Goal: Complete application form: Complete application form

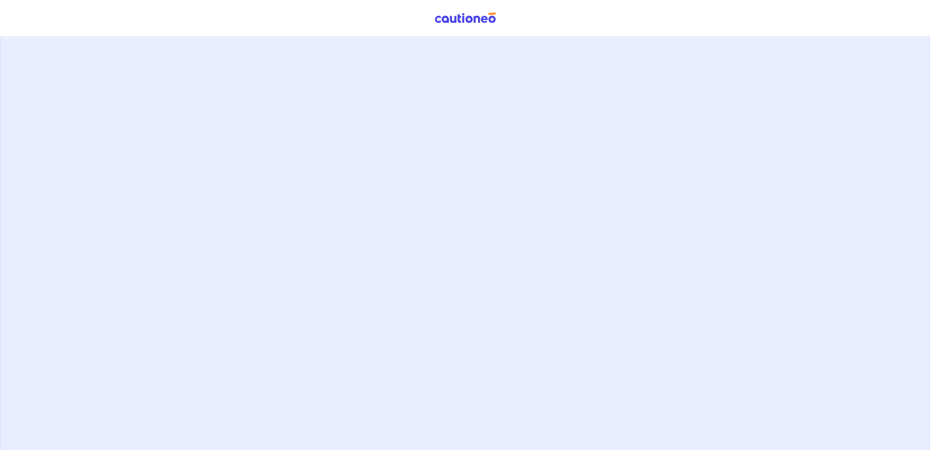
scroll to position [165, 0]
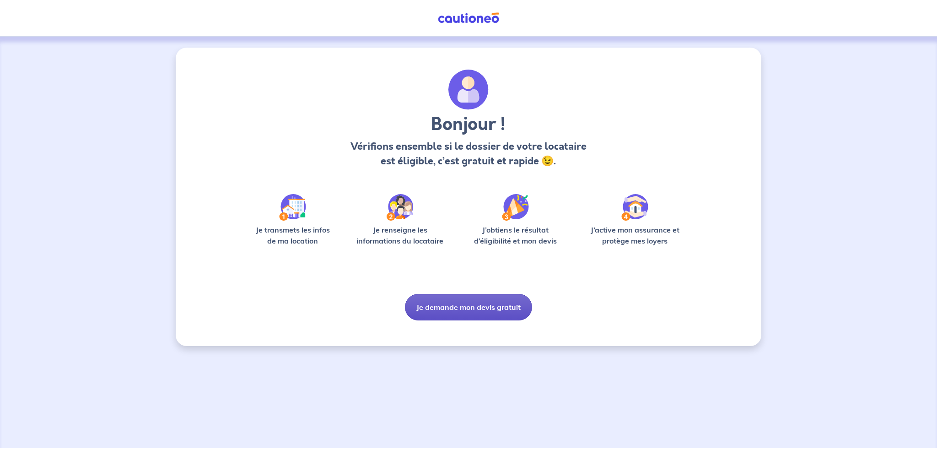
click at [480, 304] on button "Je demande mon devis gratuit" at bounding box center [468, 307] width 127 height 27
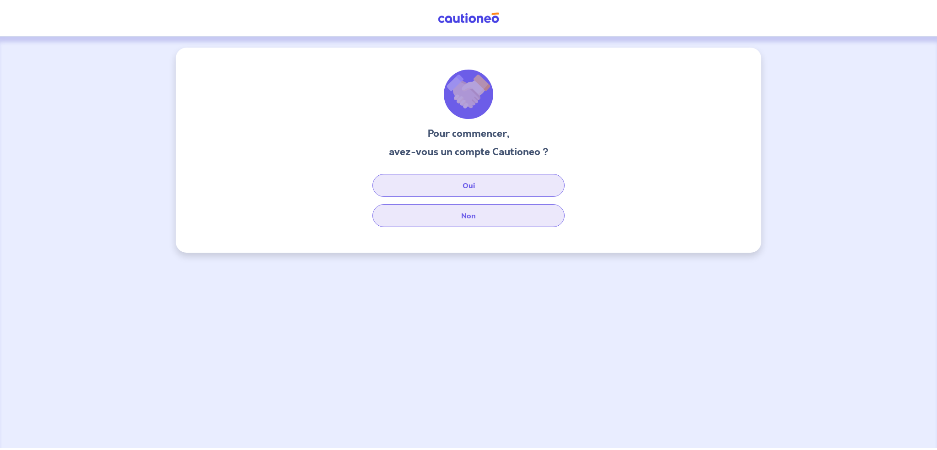
drag, startPoint x: 480, startPoint y: 181, endPoint x: 500, endPoint y: 209, distance: 34.8
click at [500, 209] on div "Oui Non" at bounding box center [469, 200] width 220 height 53
click at [500, 210] on button "Non" at bounding box center [468, 215] width 192 height 23
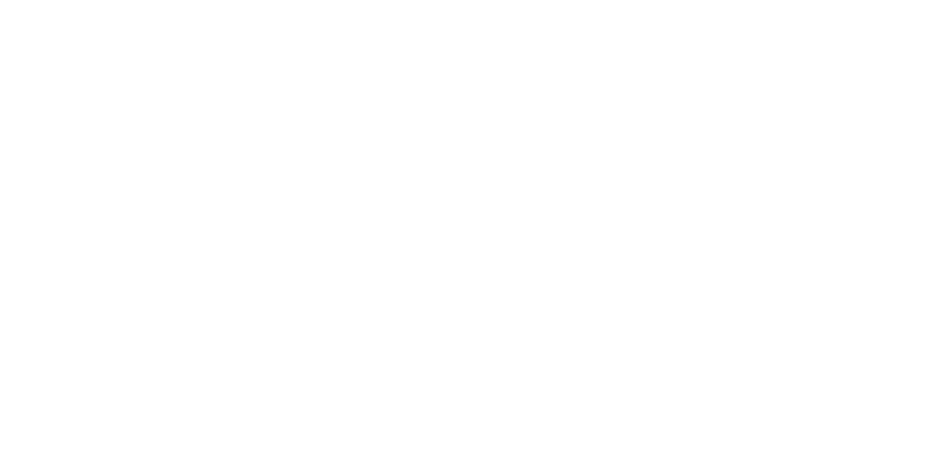
select select "FR"
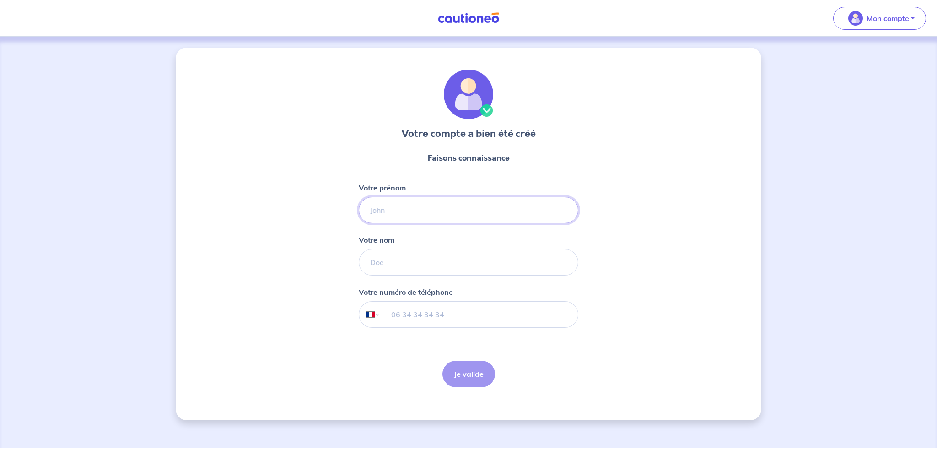
click at [408, 215] on input "Votre prénom" at bounding box center [469, 210] width 220 height 27
type input "[PERSON_NAME]"
type input "BIFULCO"
type input "06 69 94 58 48"
click at [459, 367] on button "Je valide" at bounding box center [469, 374] width 53 height 27
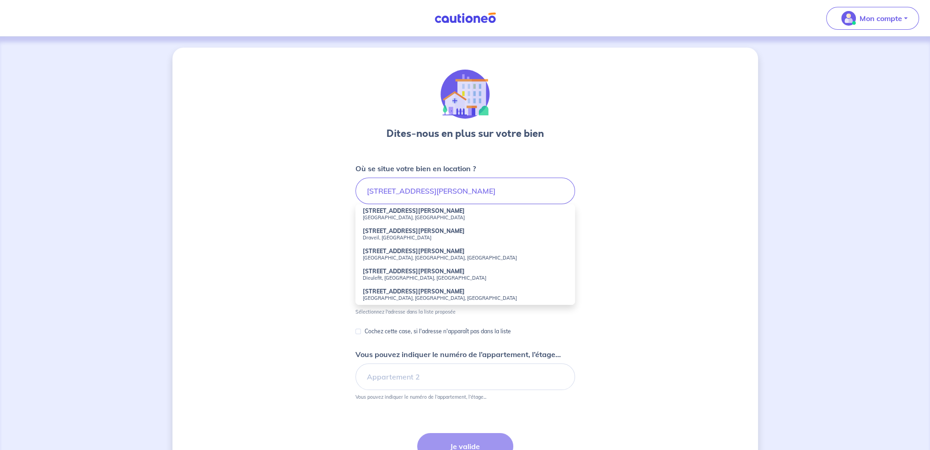
click at [426, 217] on small "[GEOGRAPHIC_DATA], [GEOGRAPHIC_DATA]" at bounding box center [465, 217] width 205 height 6
type input "[STREET_ADDRESS][PERSON_NAME]"
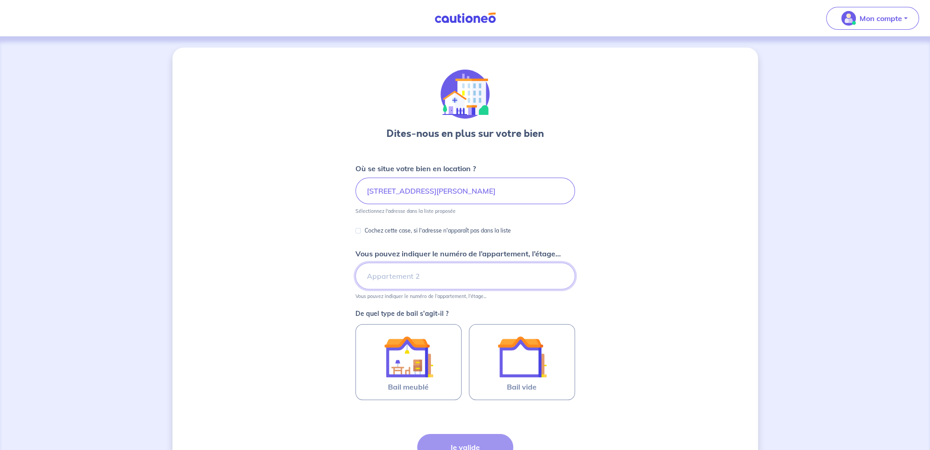
click at [478, 276] on input "Vous pouvez indiquer le numéro de l’appartement, l’étage..." at bounding box center [466, 276] width 220 height 27
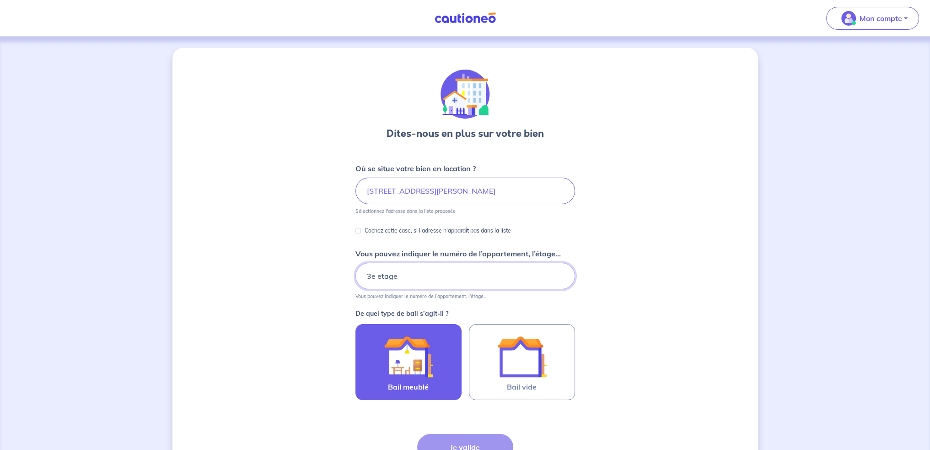
type input "3e etage"
click at [434, 368] on div at bounding box center [408, 356] width 83 height 49
click at [0, 0] on input "Bail meublé" at bounding box center [0, 0] width 0 height 0
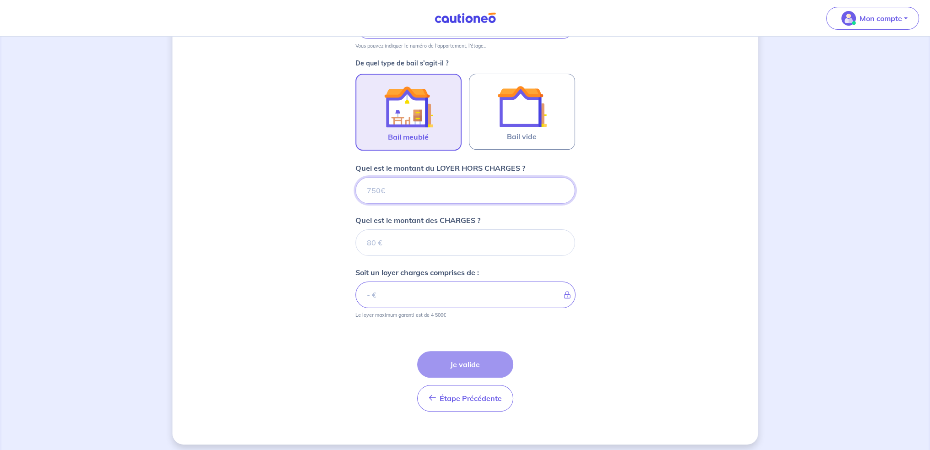
scroll to position [254, 0]
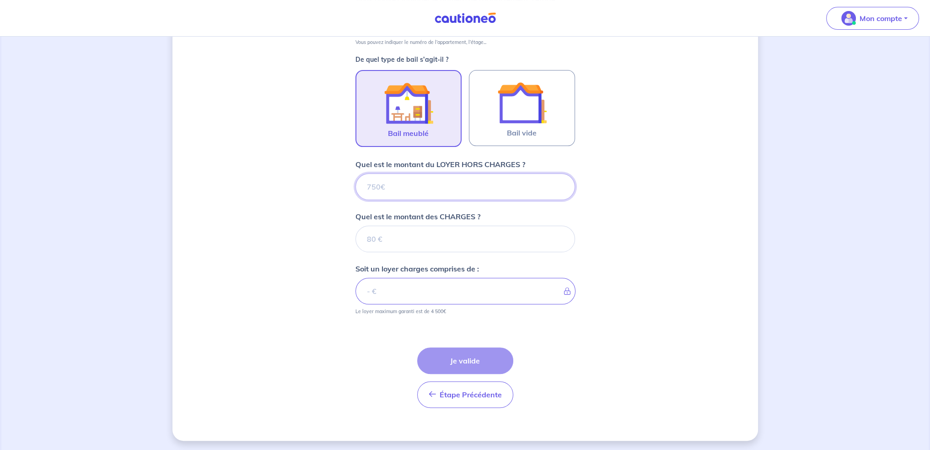
click at [465, 181] on input "Quel est le montant du LOYER HORS CHARGES ?" at bounding box center [466, 186] width 220 height 27
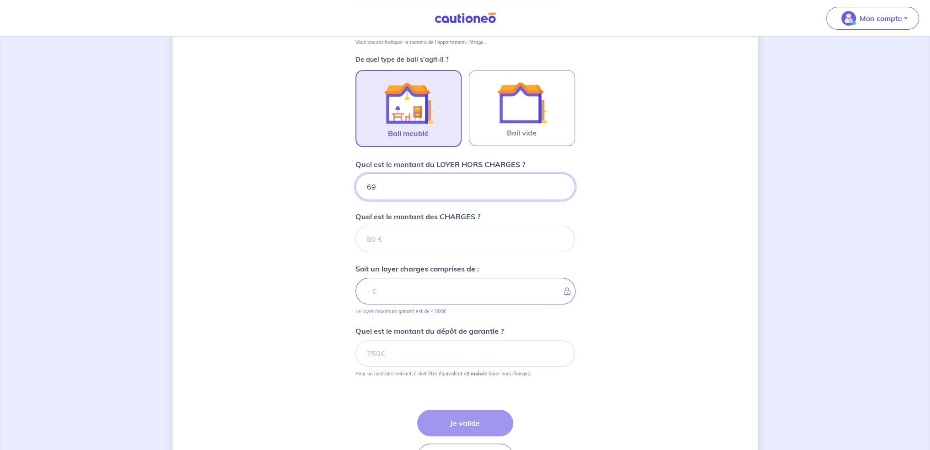
type input "690"
click at [460, 247] on input "Quel est le montant des CHARGES ?" at bounding box center [466, 239] width 220 height 27
type input "40"
type input "730"
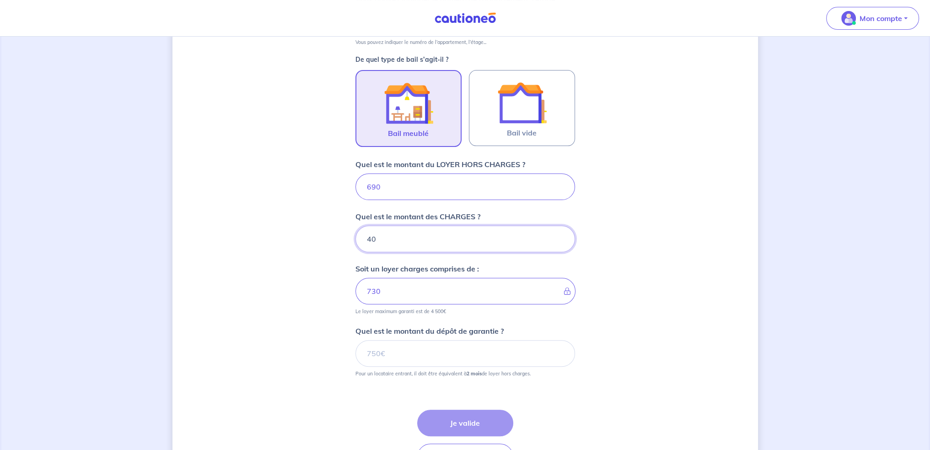
type input "40"
click at [481, 319] on form "Où se situe votre bien en location ? [STREET_ADDRESS][PERSON_NAME] Sélectionnez…" at bounding box center [466, 193] width 220 height 568
click at [467, 347] on input "Quel est le montant du dépôt de garantie ?" at bounding box center [466, 353] width 220 height 27
drag, startPoint x: 476, startPoint y: 350, endPoint x: 417, endPoint y: 346, distance: 58.7
click at [417, 346] on input "Quel est le montant du dépôt de garantie ?" at bounding box center [466, 353] width 220 height 27
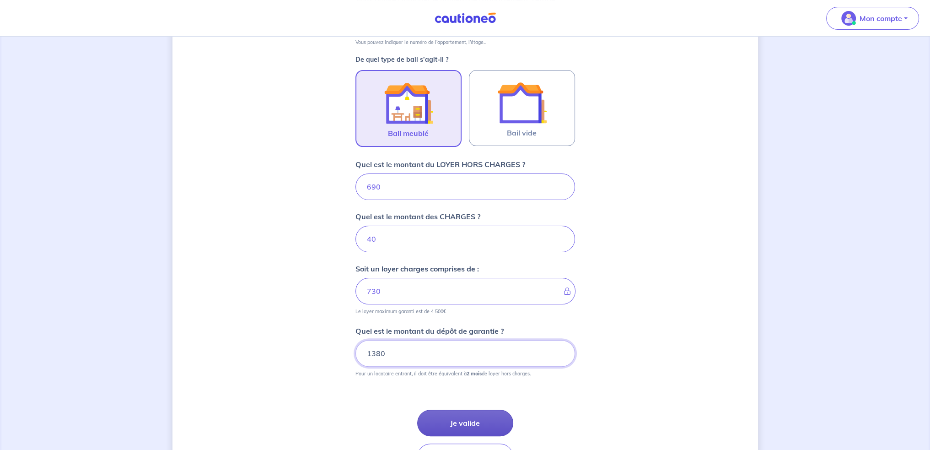
type input "1380"
click at [458, 421] on button "Je valide" at bounding box center [465, 423] width 96 height 27
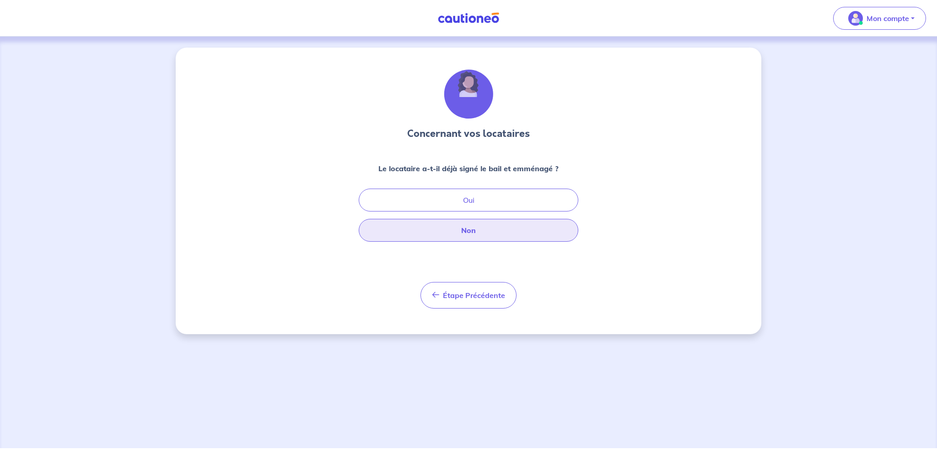
click at [485, 224] on button "Non" at bounding box center [469, 230] width 220 height 23
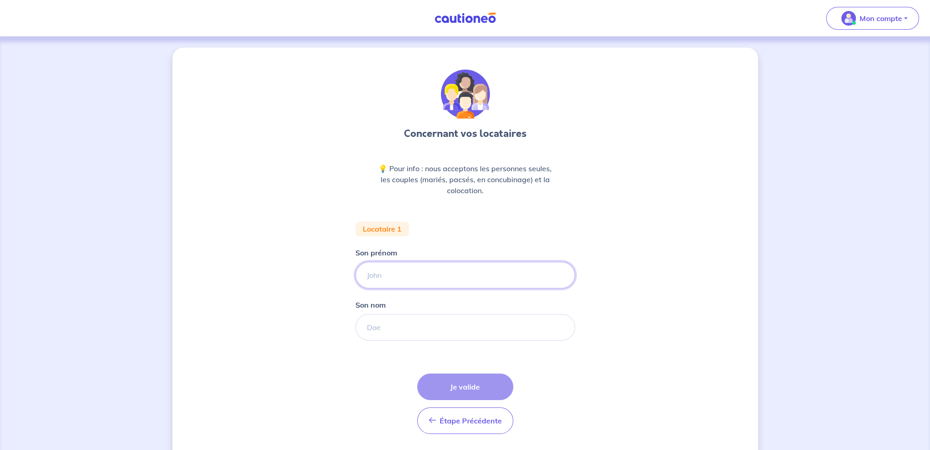
click at [414, 275] on input "Son prénom" at bounding box center [466, 275] width 220 height 27
click at [446, 270] on input "[PERSON_NAME]" at bounding box center [466, 275] width 220 height 27
type input "[PERSON_NAME]"
click at [426, 322] on input "Son nom" at bounding box center [466, 327] width 220 height 27
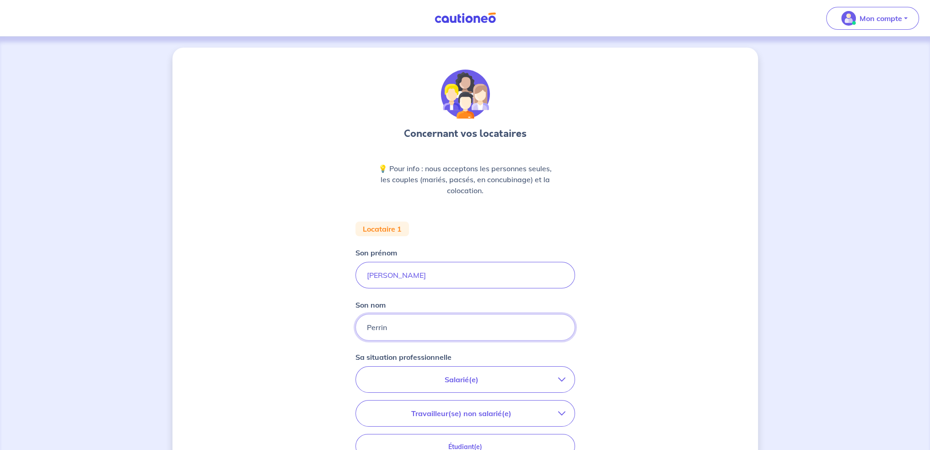
scroll to position [46, 0]
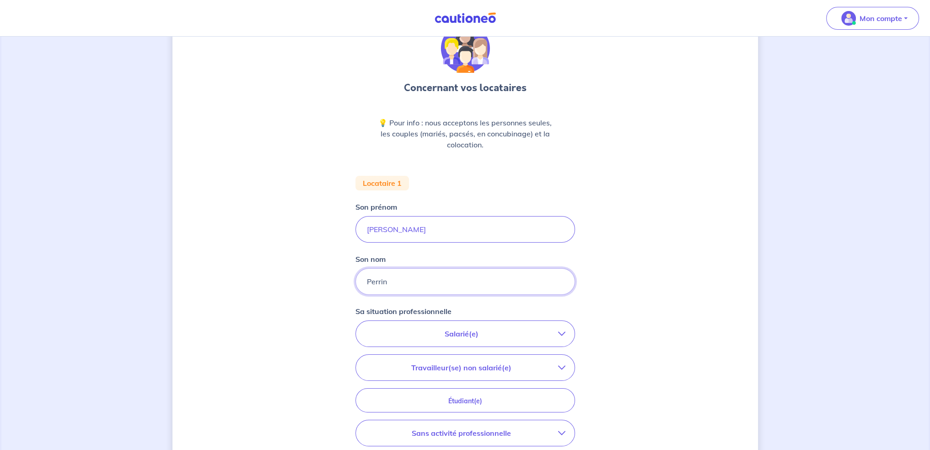
type input "Perrin"
click at [566, 331] on button "Salarié(e)" at bounding box center [465, 334] width 219 height 26
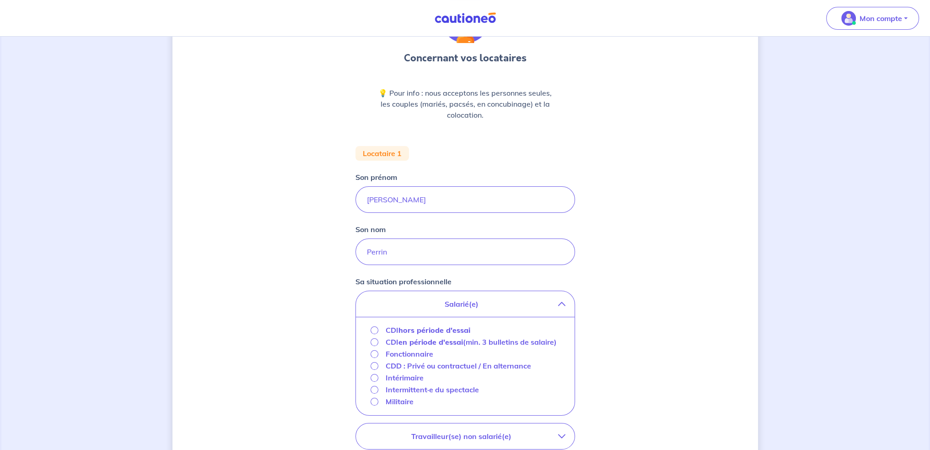
scroll to position [92, 0]
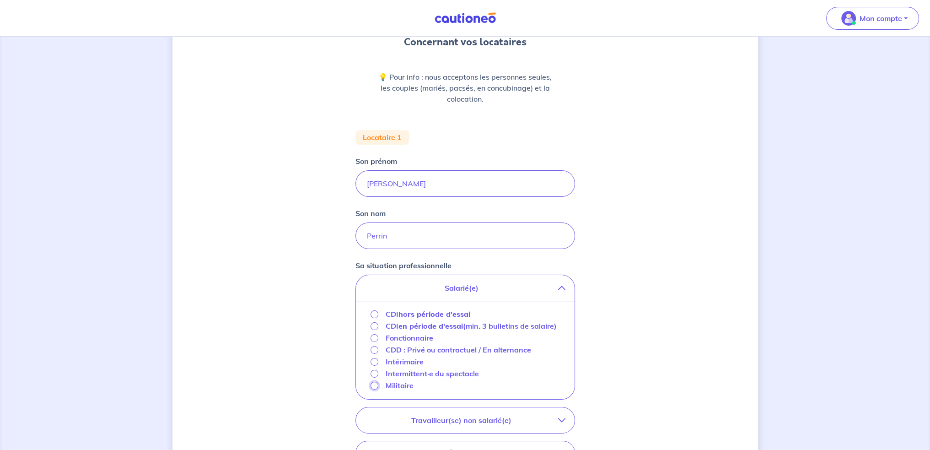
click at [373, 385] on input "Militaire" at bounding box center [375, 386] width 8 height 8
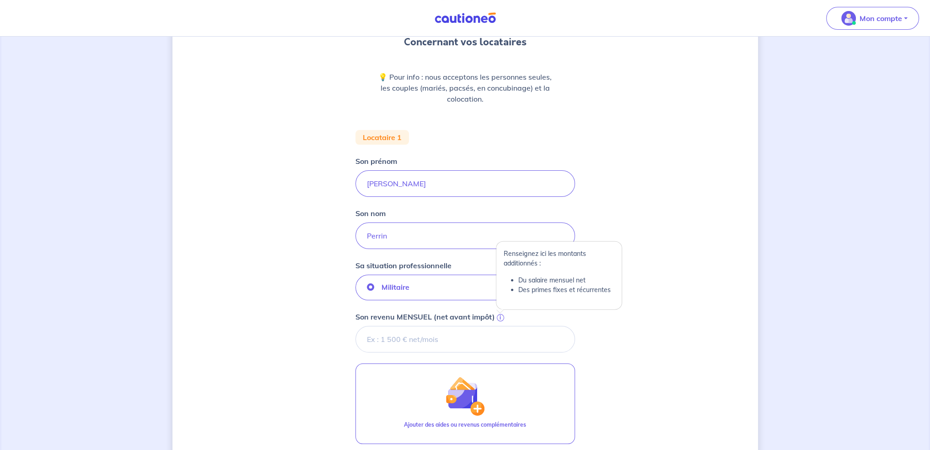
click at [502, 316] on span "i" at bounding box center [500, 317] width 7 height 7
click at [502, 326] on input "Son revenu MENSUEL (net avant impôt) i" at bounding box center [466, 339] width 220 height 27
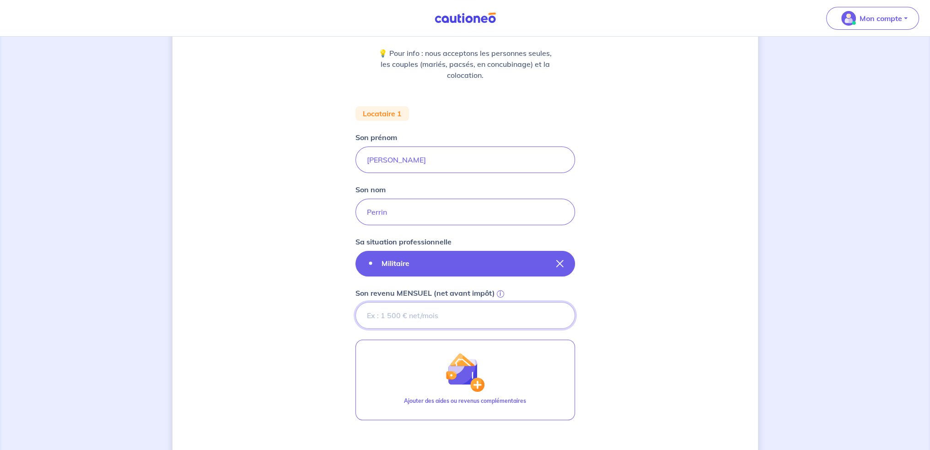
scroll to position [137, 0]
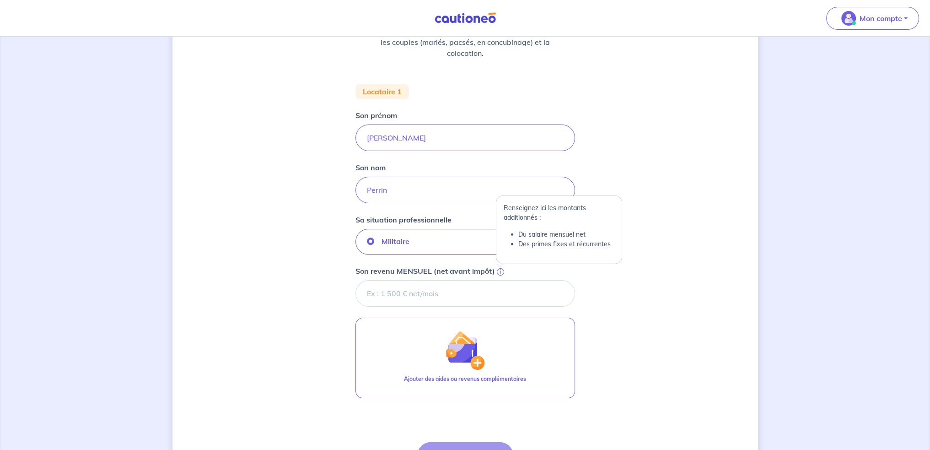
click at [501, 270] on span "i" at bounding box center [500, 271] width 7 height 7
click at [501, 280] on input "Son revenu MENSUEL (net avant impôt) i" at bounding box center [466, 293] width 220 height 27
click at [501, 298] on input "Son revenu MENSUEL (net avant impôt) i" at bounding box center [466, 293] width 220 height 27
type input "0"
click at [557, 297] on input "0" at bounding box center [466, 293] width 220 height 27
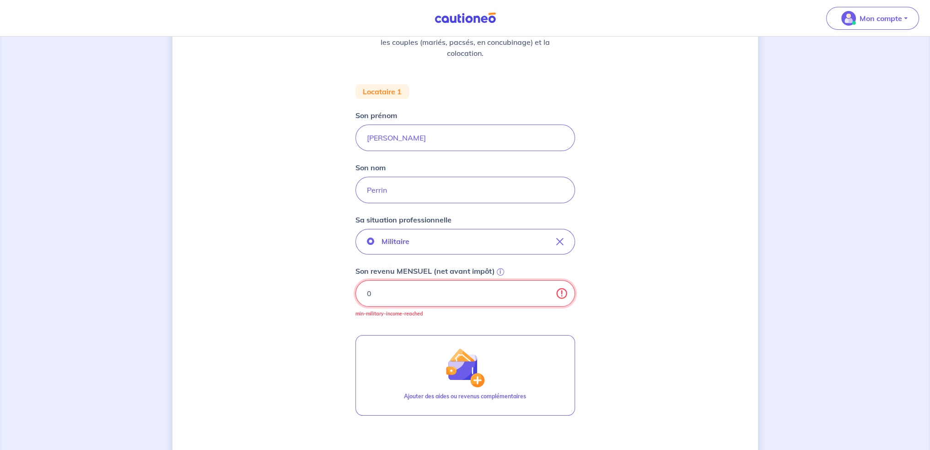
click at [476, 297] on input "0" at bounding box center [466, 293] width 220 height 27
click at [438, 297] on input "0" at bounding box center [466, 293] width 220 height 27
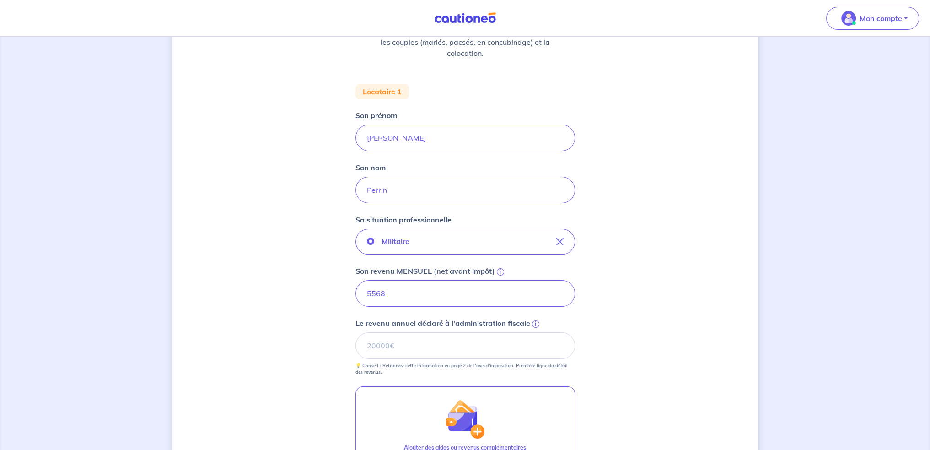
click at [586, 302] on div "Concernant vos locataires 💡 Pour info : nous acceptons les personnes seules, le…" at bounding box center [466, 257] width 586 height 694
click at [479, 344] on input "Le revenu annuel déclaré à l'administration fiscale i" at bounding box center [466, 345] width 220 height 27
click at [450, 342] on input "Le revenu annuel déclaré à l'administration fiscale i" at bounding box center [466, 345] width 220 height 27
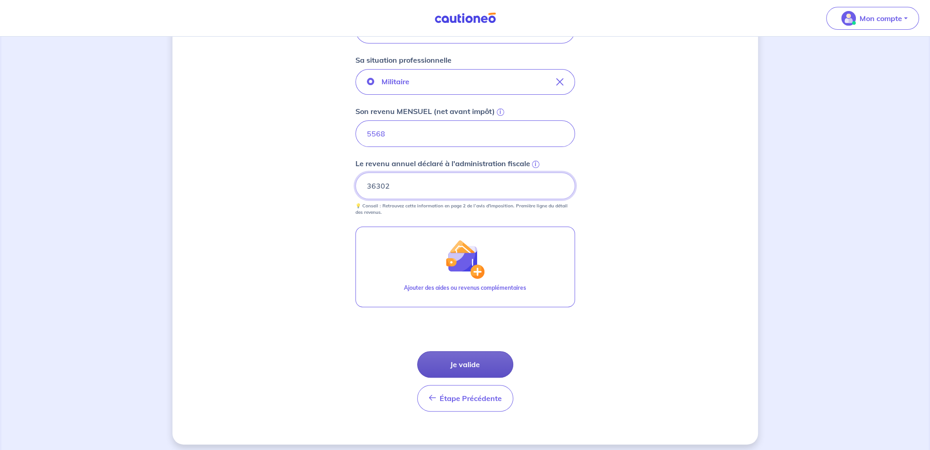
scroll to position [301, 0]
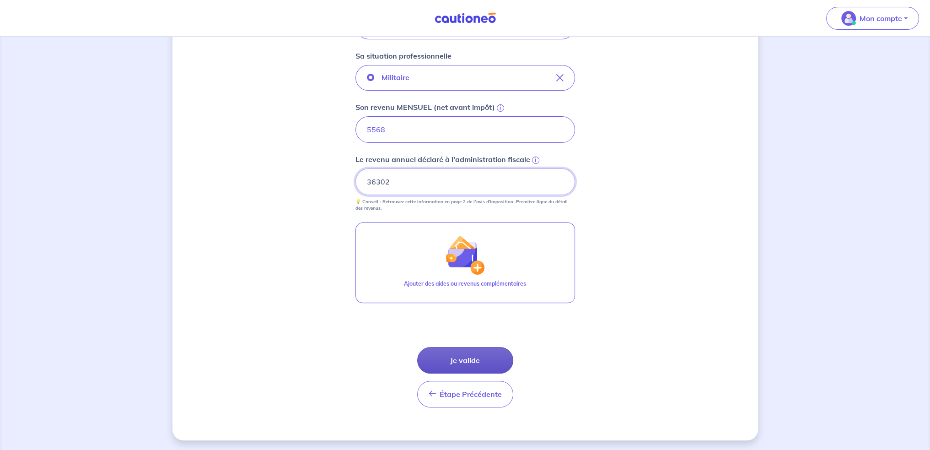
type input "36302"
click at [459, 362] on button "Je valide" at bounding box center [465, 360] width 96 height 27
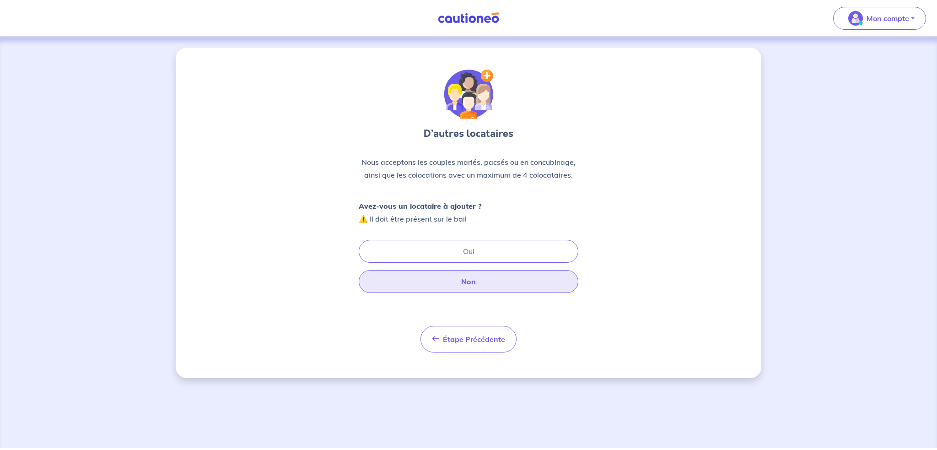
click at [475, 281] on button "Non" at bounding box center [469, 281] width 220 height 23
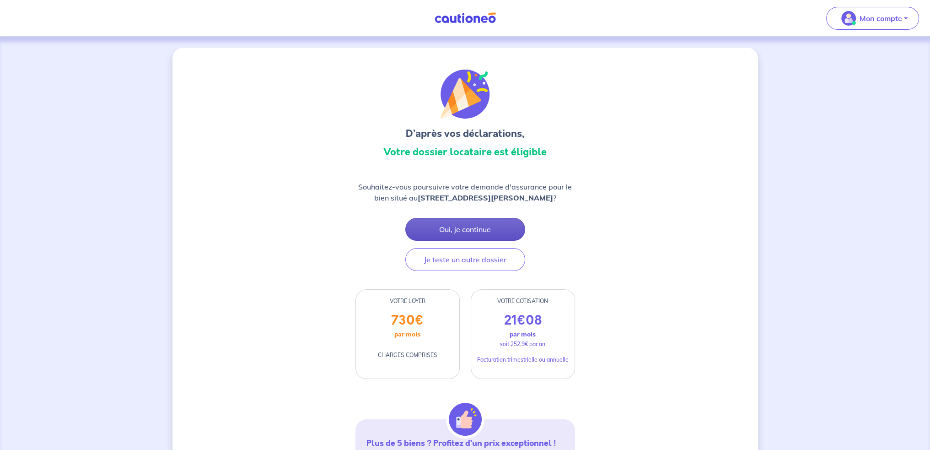
click at [453, 232] on button "Oui, je continue" at bounding box center [465, 229] width 120 height 23
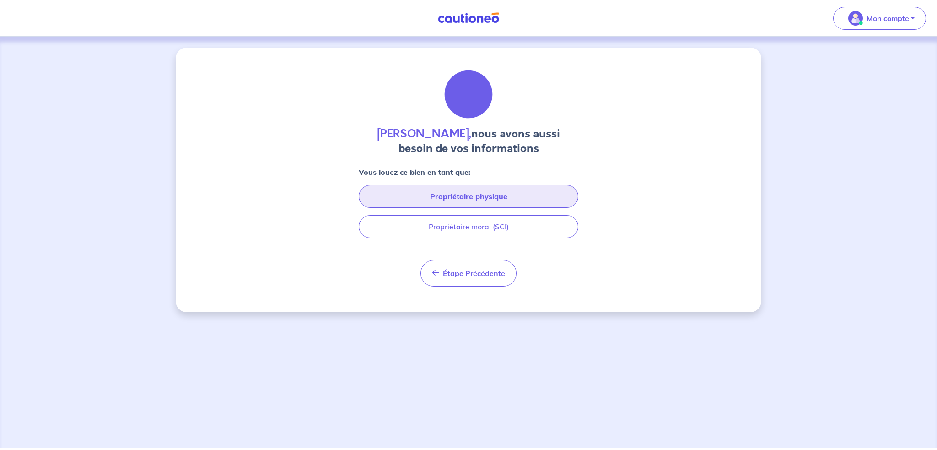
click at [457, 194] on button "Propriétaire physique" at bounding box center [469, 196] width 220 height 23
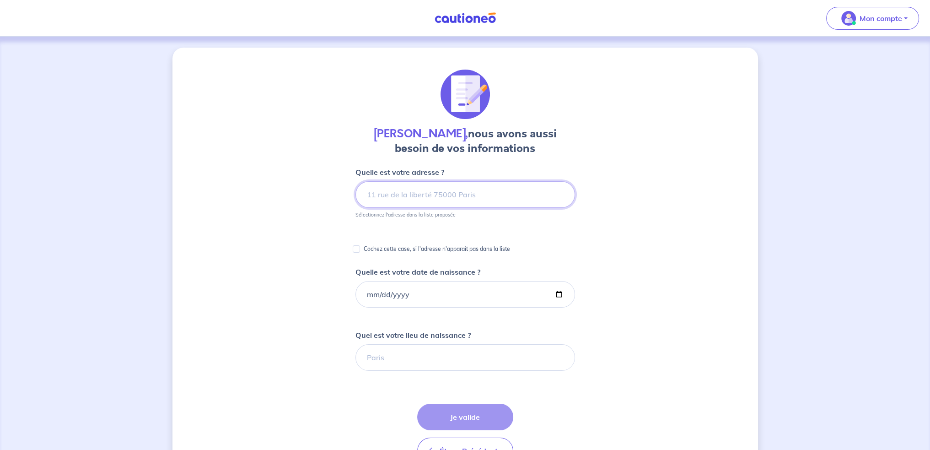
click at [428, 194] on input at bounding box center [466, 194] width 220 height 27
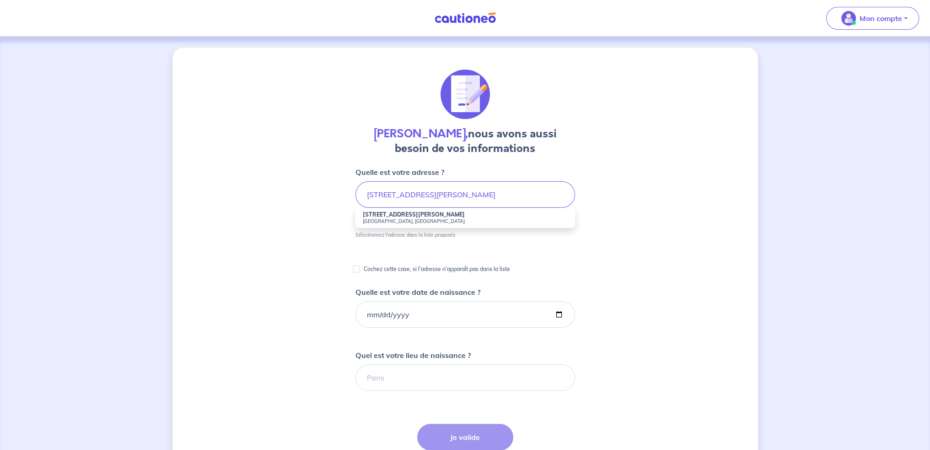
click at [409, 212] on strong "[STREET_ADDRESS][PERSON_NAME]" at bounding box center [414, 214] width 102 height 7
type input "[STREET_ADDRESS][PERSON_NAME]"
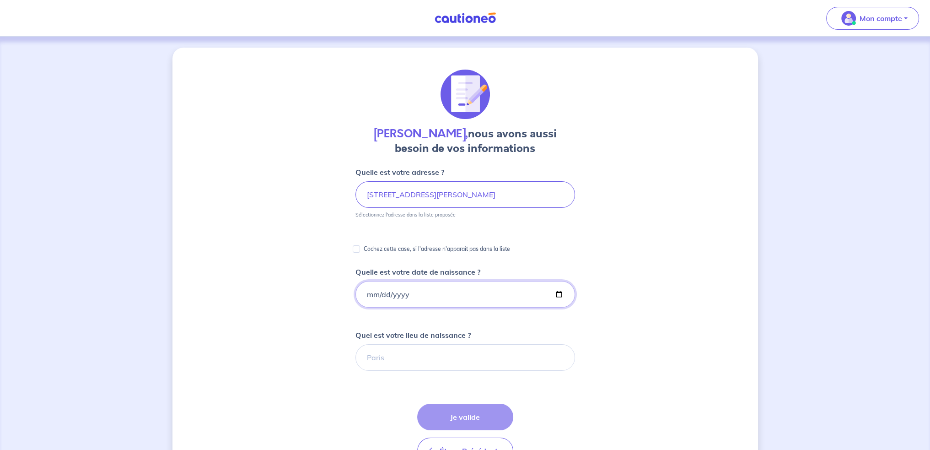
click at [440, 292] on input "Quelle est votre date de naissance ?" at bounding box center [466, 294] width 220 height 27
type input "[DATE]"
click at [459, 365] on input "Quel est votre lieu de naissance ?" at bounding box center [466, 357] width 220 height 27
type input "Saint Martin d'Hères"
click at [480, 415] on button "Je valide" at bounding box center [465, 417] width 96 height 27
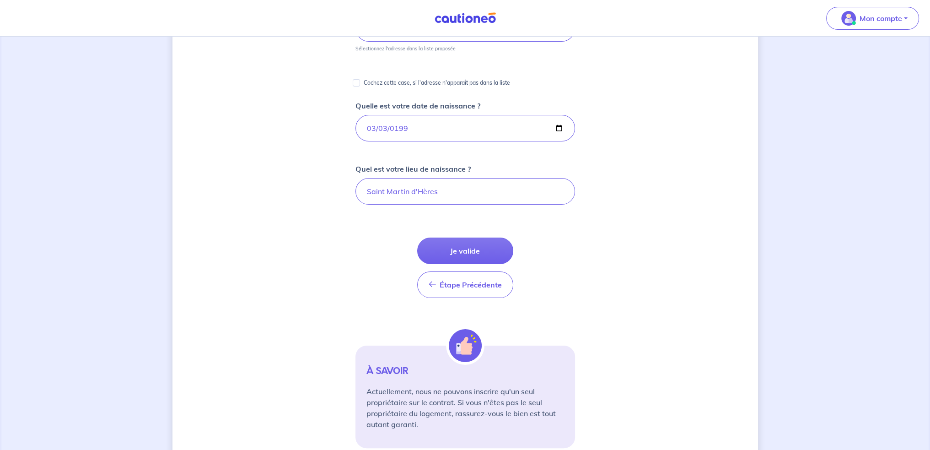
scroll to position [62, 0]
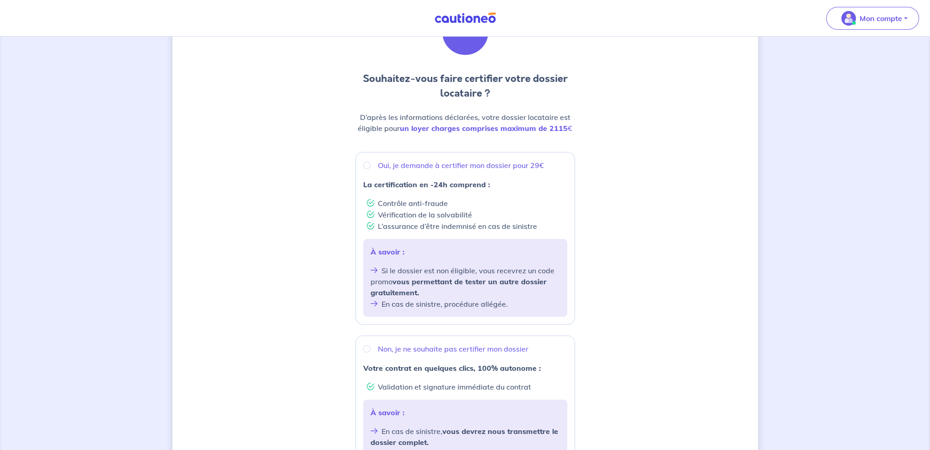
scroll to position [11, 0]
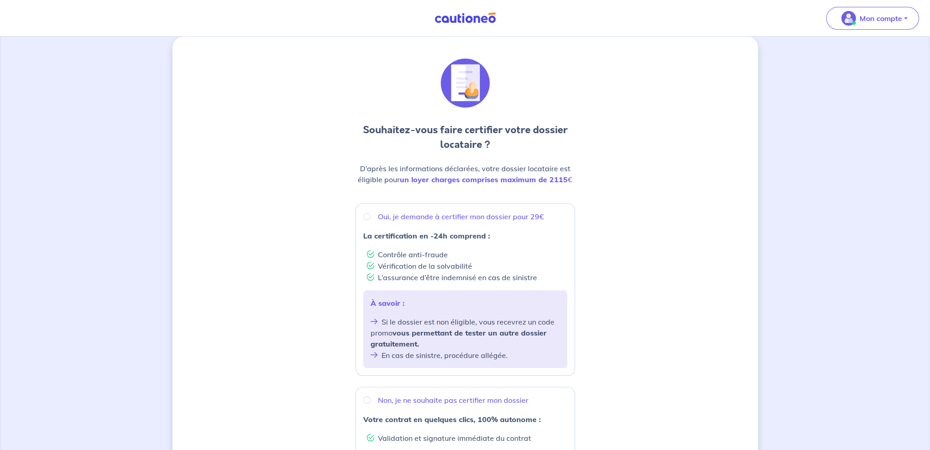
click at [458, 297] on div "À savoir : Si le dossier est non éligible, vous recevrez un code promo vous per…" at bounding box center [465, 329] width 204 height 78
radio input "true"
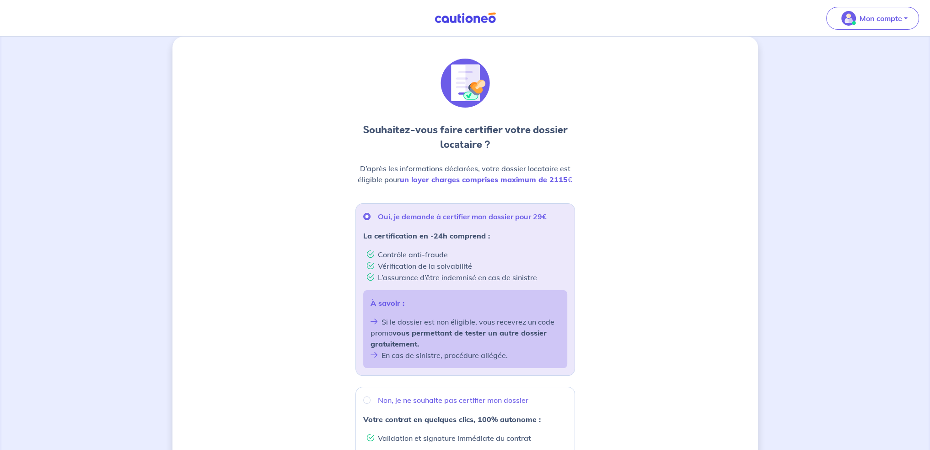
scroll to position [0, 0]
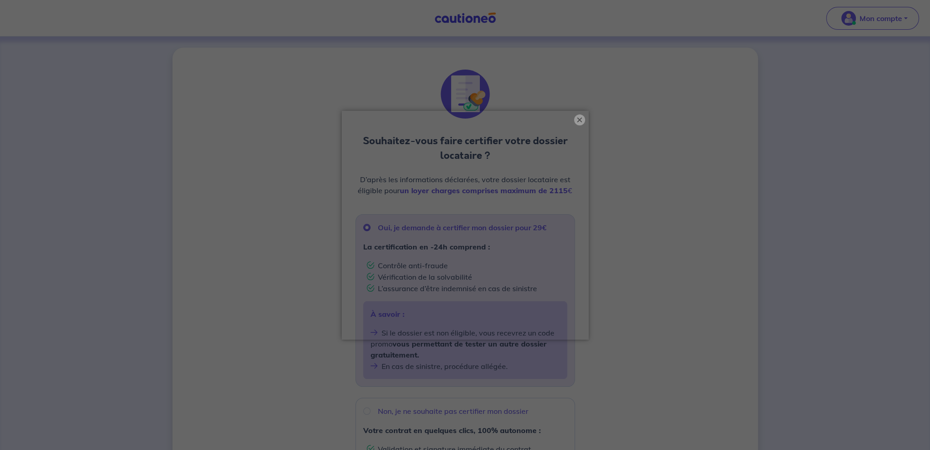
click at [578, 120] on button "×" at bounding box center [579, 119] width 11 height 11
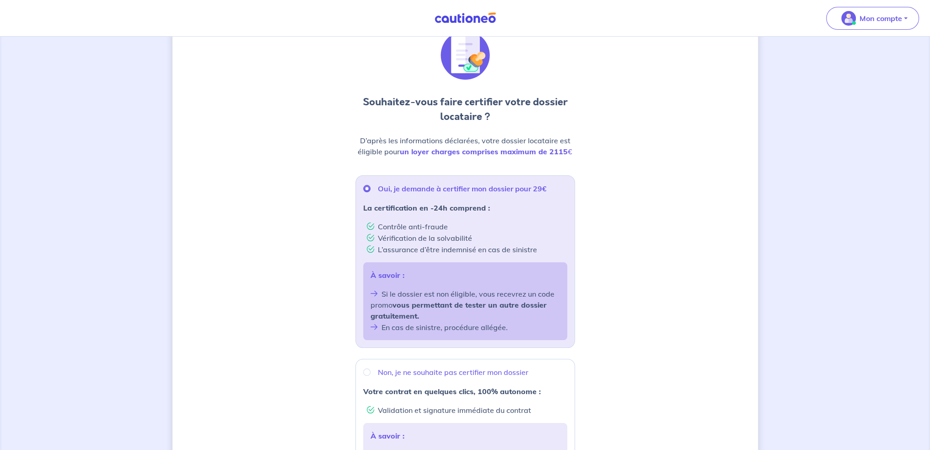
scroll to position [92, 0]
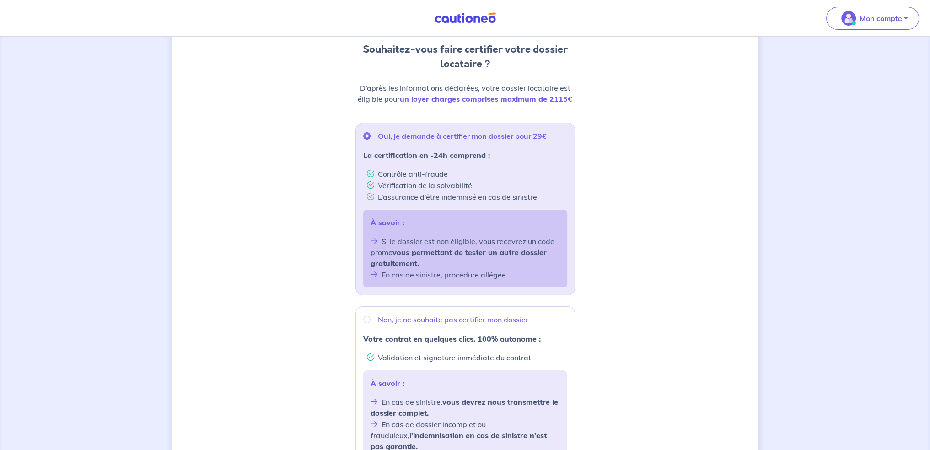
click at [401, 322] on p "Non, je ne souhaite pas certifier mon dossier" at bounding box center [453, 319] width 151 height 11
click at [371, 322] on input "Non, je ne souhaite pas certifier mon dossier" at bounding box center [366, 319] width 7 height 7
radio input "true"
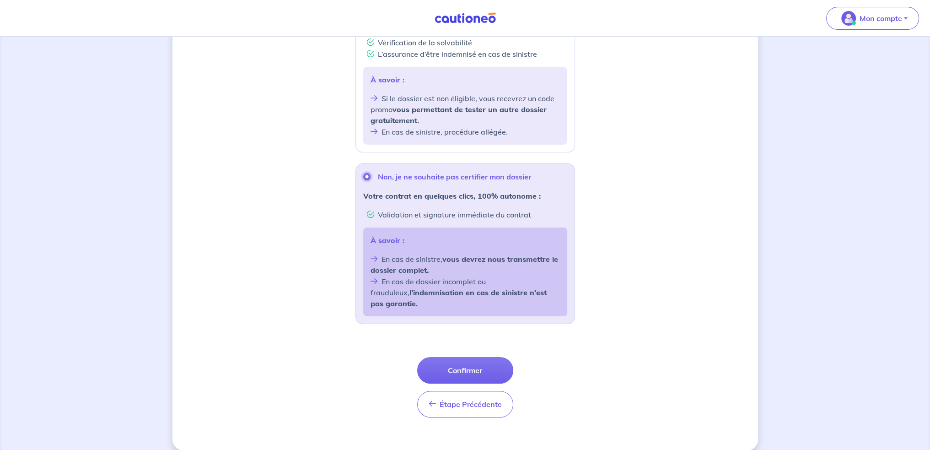
scroll to position [236, 0]
